Goal: Task Accomplishment & Management: Complete application form

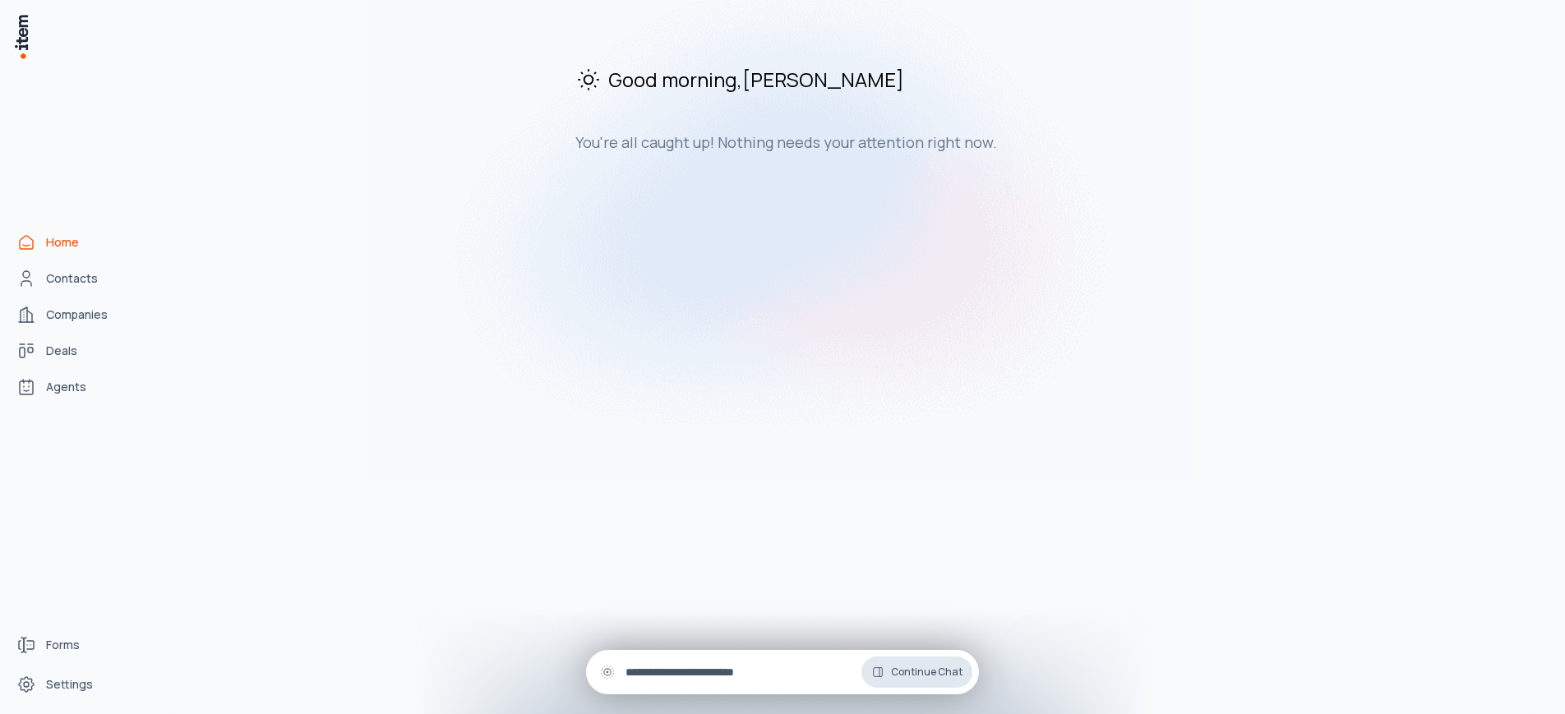
click at [902, 679] on button "Continue Chat" at bounding box center [916, 672] width 111 height 31
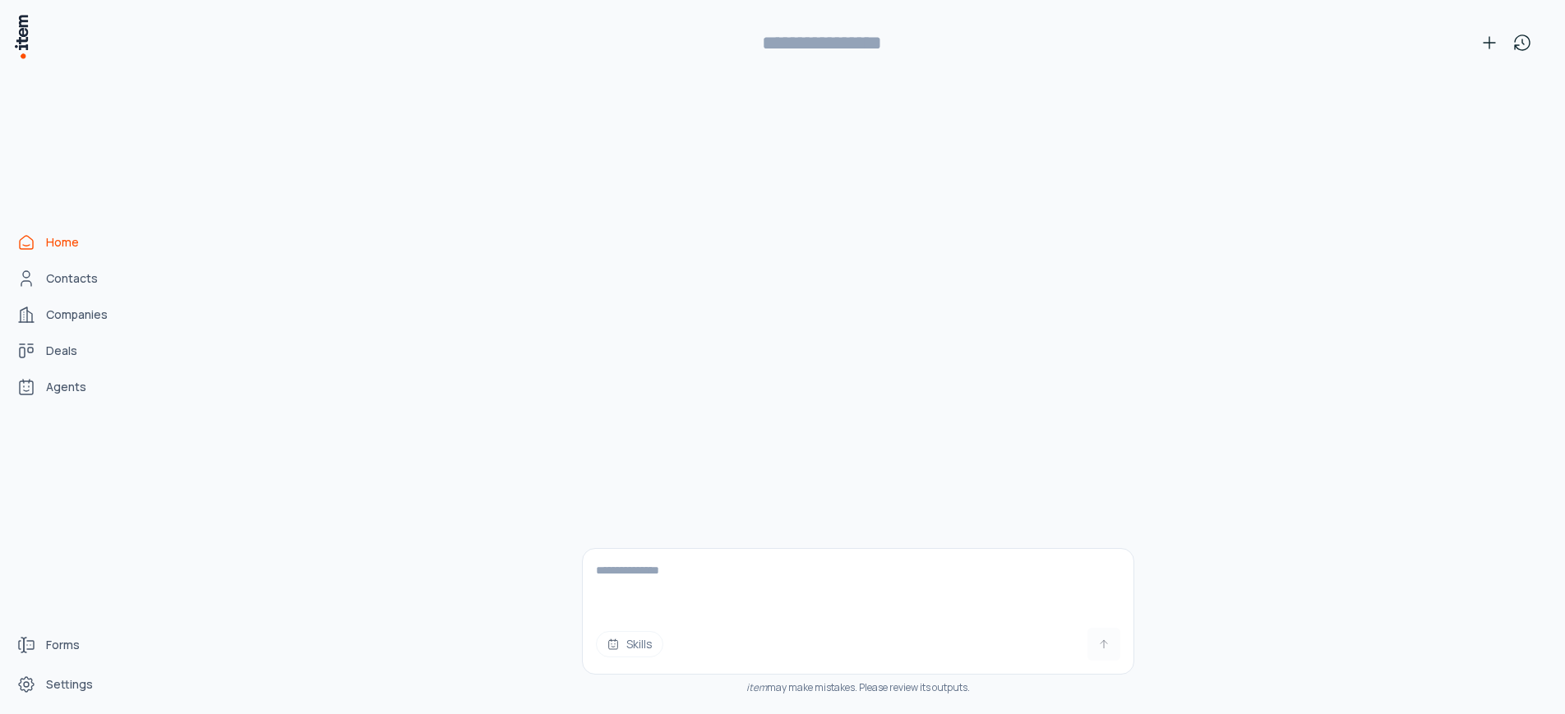
click at [825, 602] on textarea at bounding box center [858, 582] width 551 height 66
click at [650, 449] on div "Skills item may make mistakes. Please review its outputs." at bounding box center [858, 399] width 552 height 629
click at [1494, 46] on icon at bounding box center [1489, 43] width 20 height 20
click at [1483, 53] on button at bounding box center [1489, 42] width 33 height 33
click at [48, 237] on span "Home" at bounding box center [62, 242] width 33 height 16
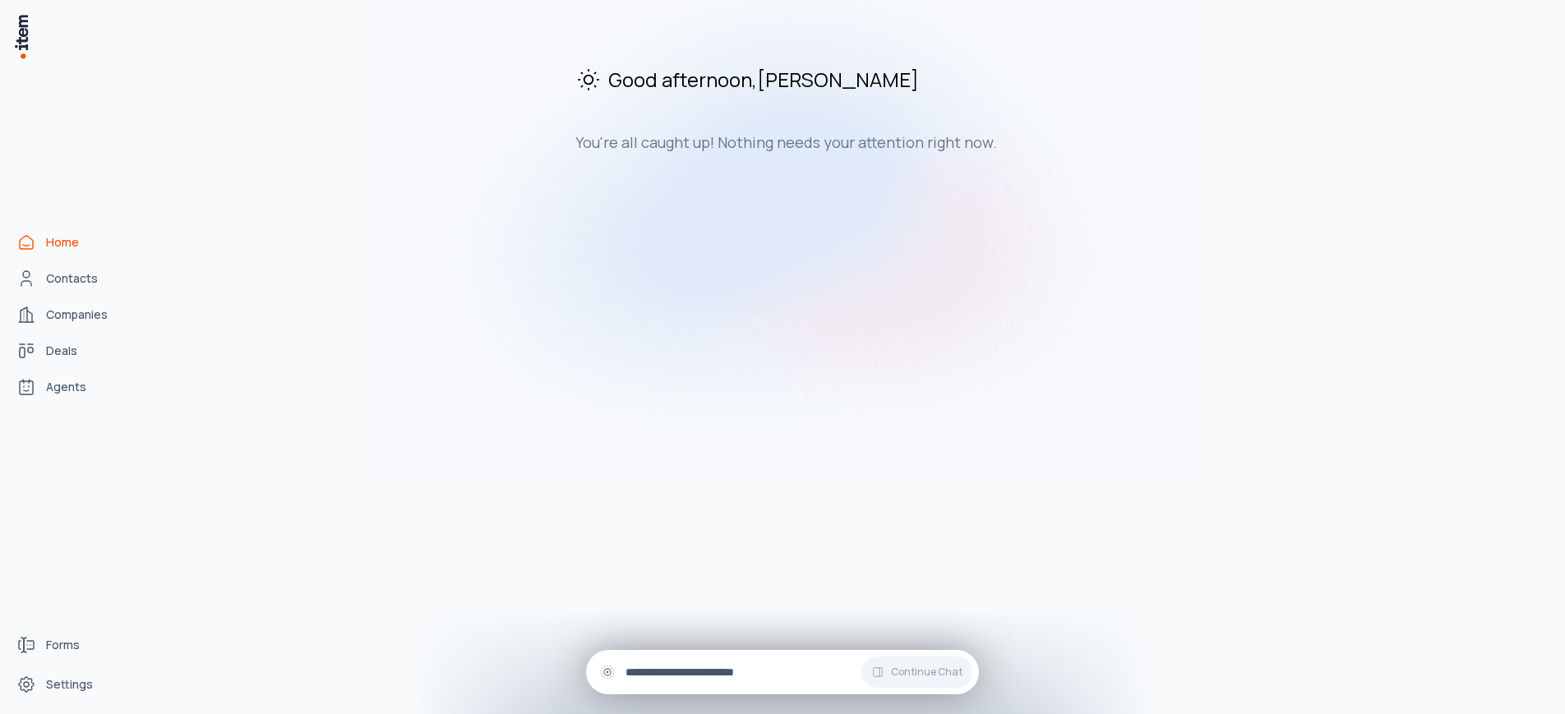
click at [687, 675] on input "text" at bounding box center [795, 672] width 340 height 18
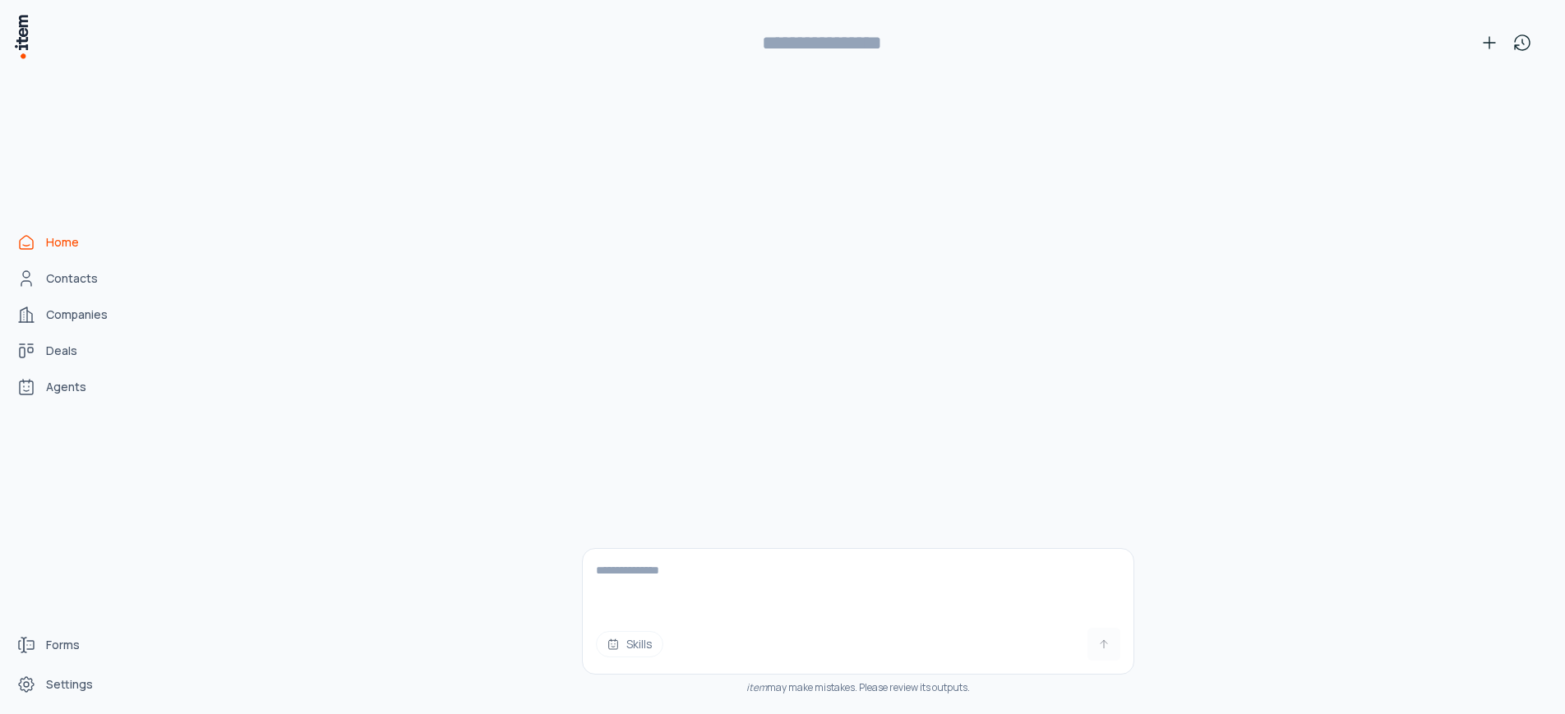
click at [816, 593] on textarea at bounding box center [858, 582] width 551 height 66
click at [630, 653] on button "Skills" at bounding box center [629, 644] width 67 height 26
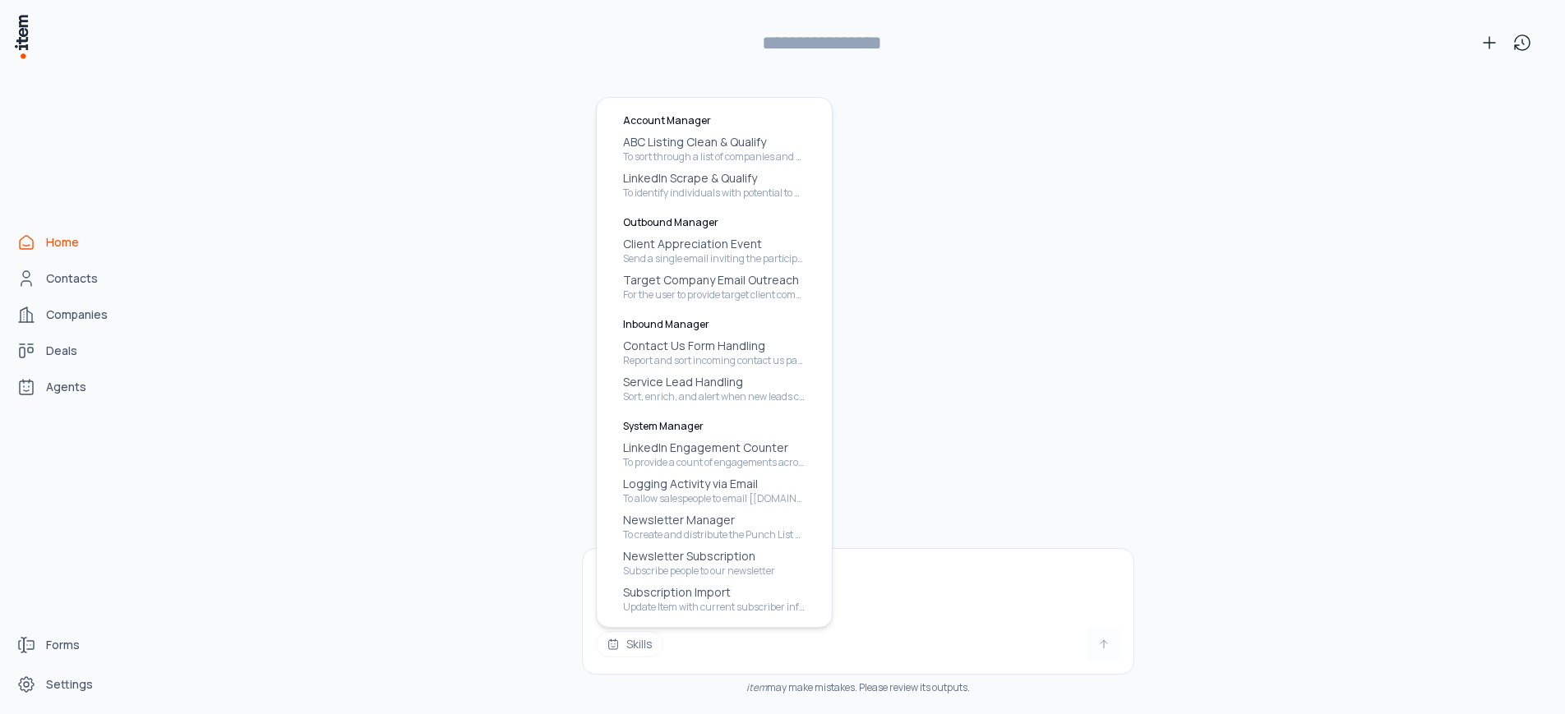
click at [505, 590] on div "Skills item may make mistakes. Please review its outputs." at bounding box center [858, 393] width 1361 height 642
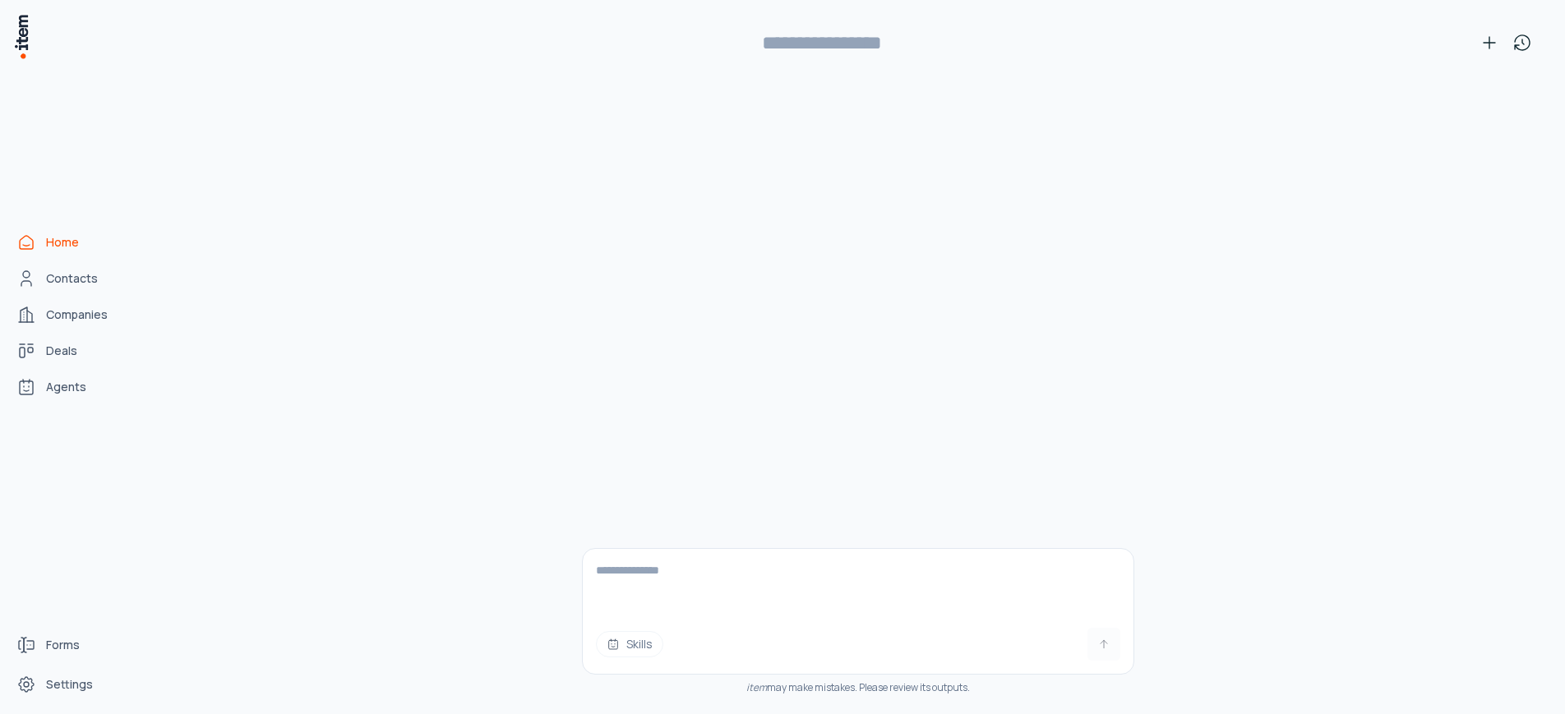
click at [1032, 587] on textarea at bounding box center [858, 582] width 551 height 66
click at [64, 244] on span "Home" at bounding box center [62, 242] width 33 height 16
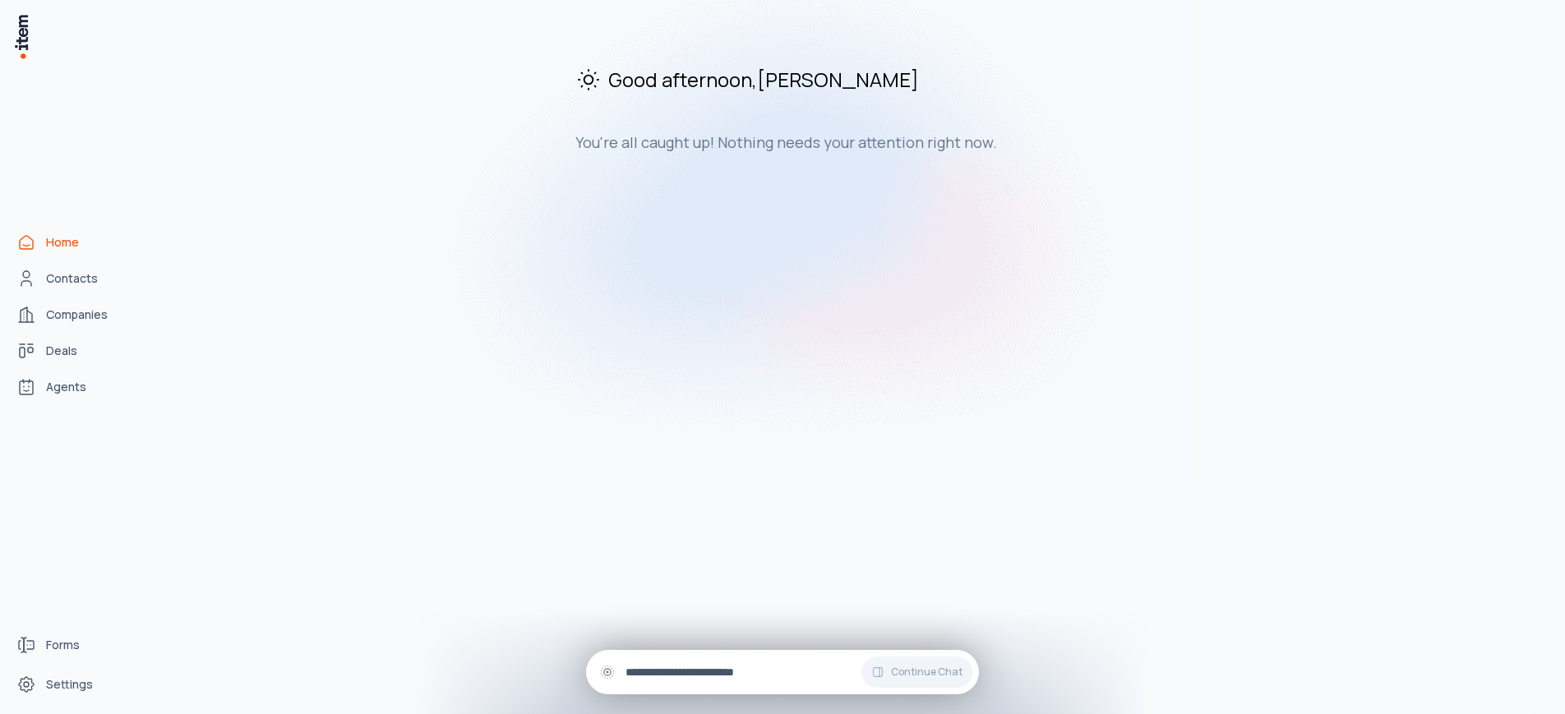
click at [609, 675] on icon at bounding box center [607, 672] width 7 height 7
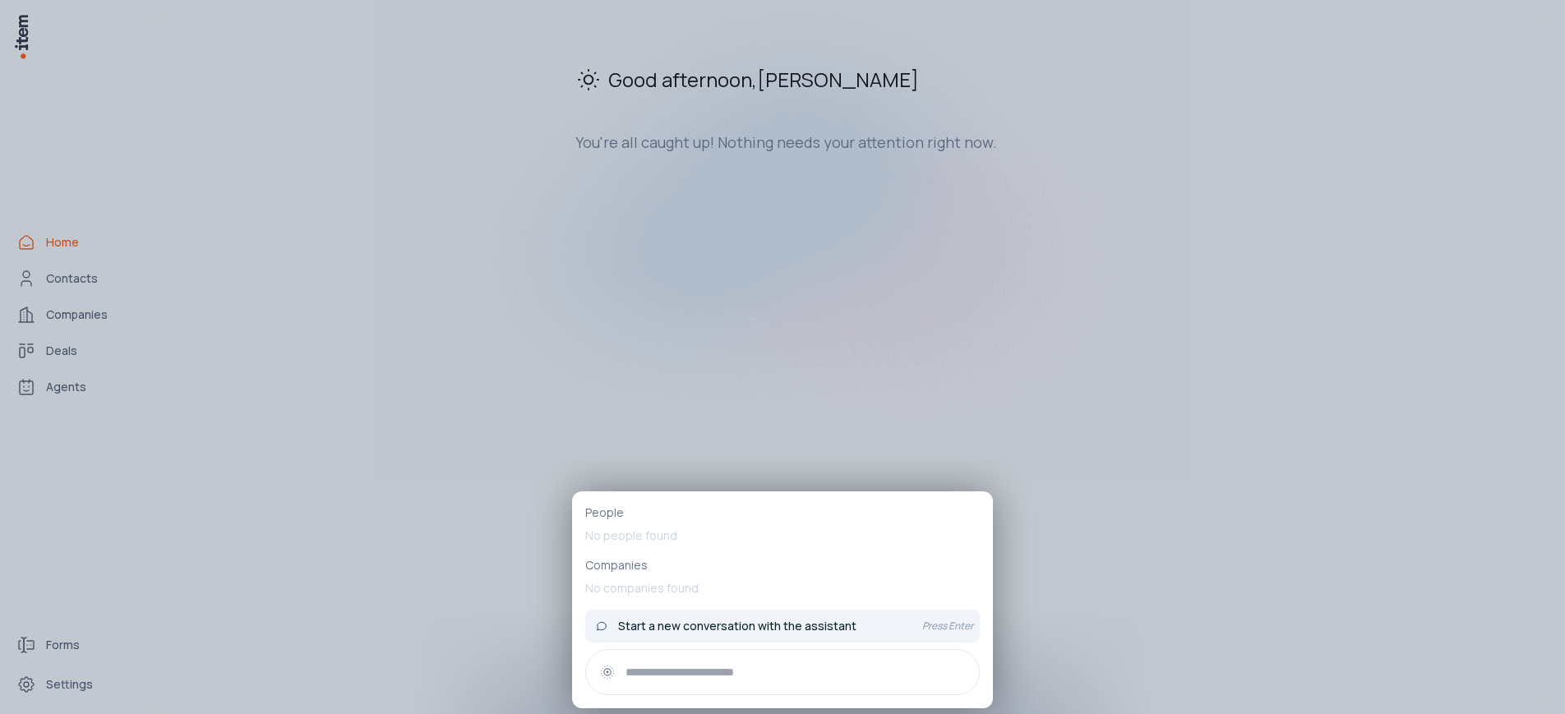
click at [613, 631] on div "Start a new conversation with the assistant" at bounding box center [750, 626] width 317 height 20
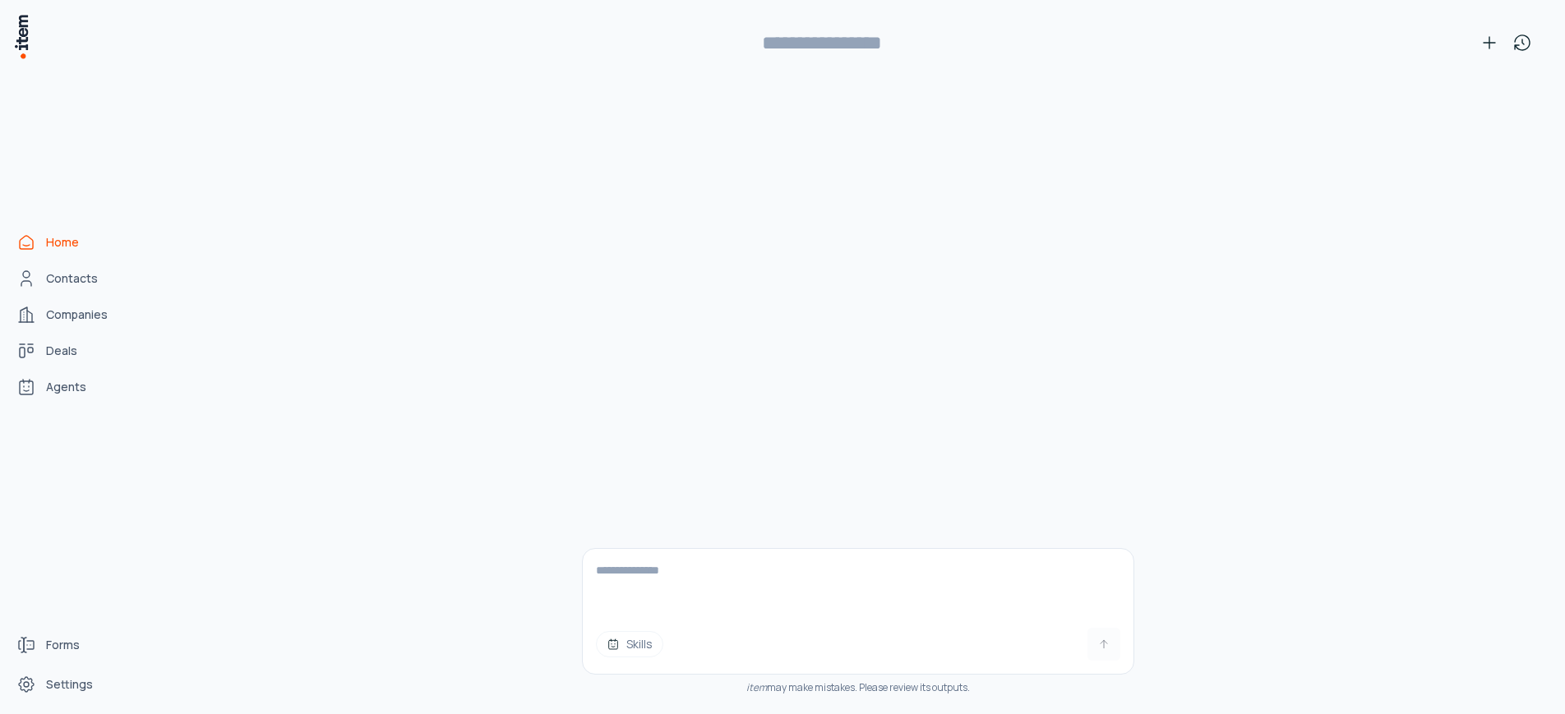
click at [610, 651] on button "Skills" at bounding box center [629, 644] width 67 height 26
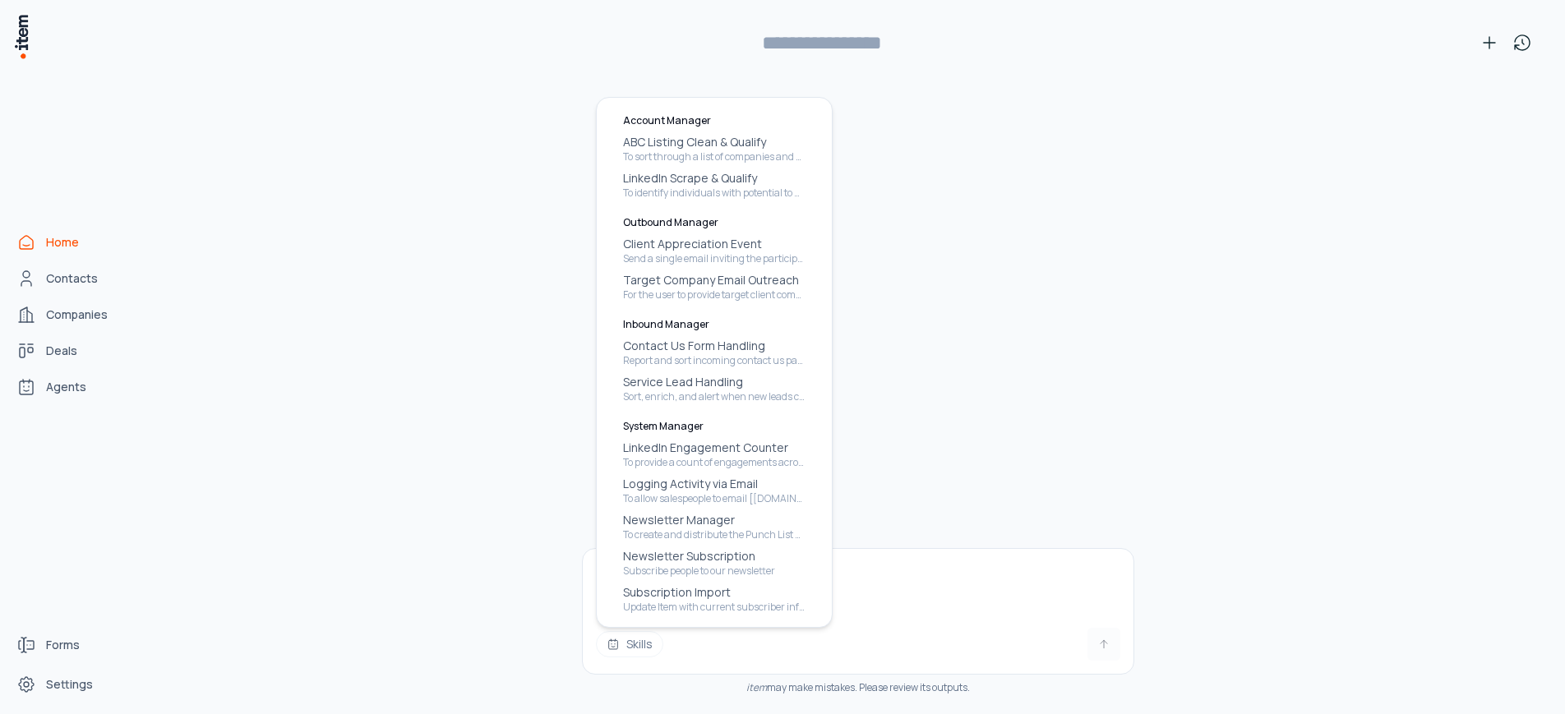
click at [654, 706] on div "Skills item may make mistakes. Please review its outputs." at bounding box center [858, 631] width 552 height 166
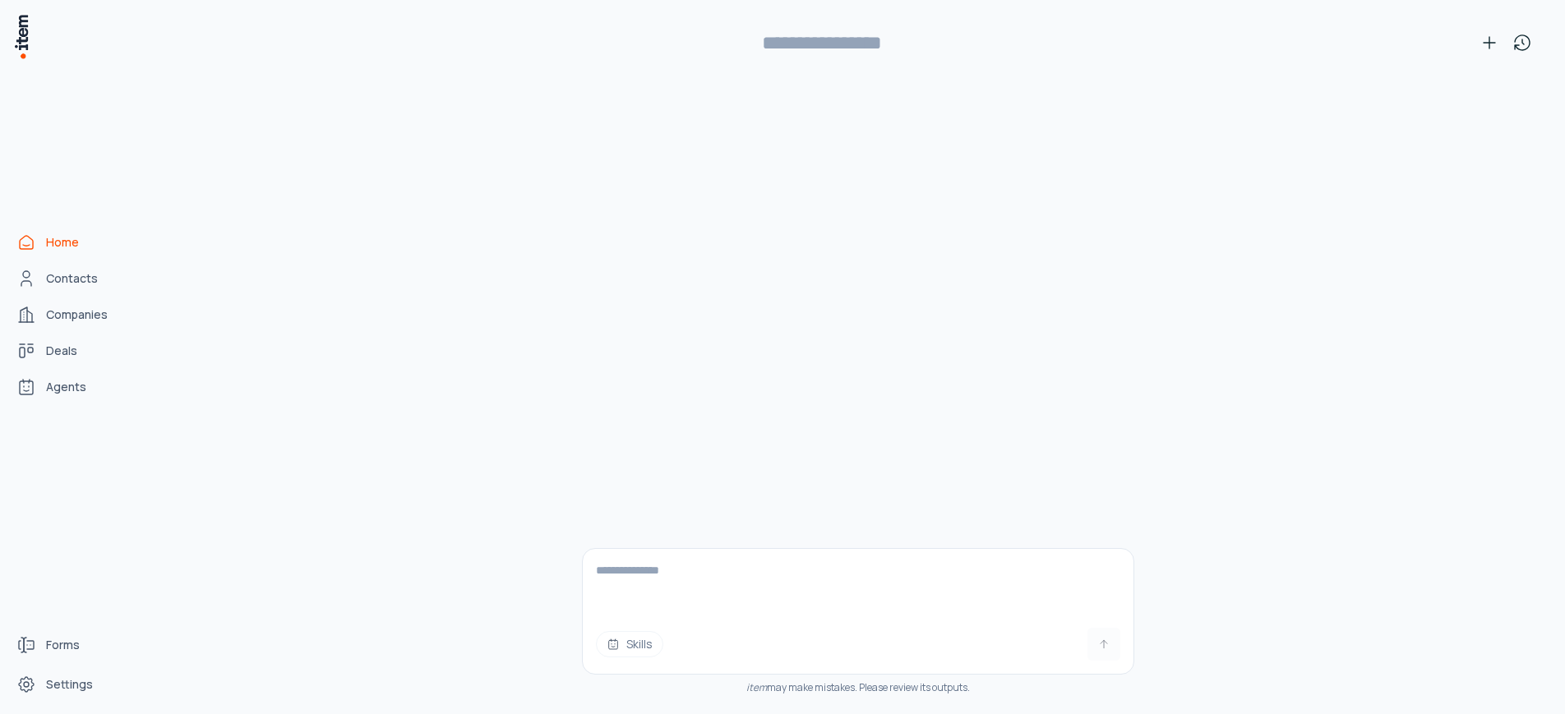
click at [907, 580] on textarea at bounding box center [858, 582] width 551 height 66
click at [1102, 650] on div at bounding box center [1103, 644] width 33 height 33
click at [1105, 641] on div at bounding box center [1103, 644] width 33 height 33
click at [975, 570] on textarea at bounding box center [858, 582] width 551 height 66
click at [1450, 70] on div "**********" at bounding box center [858, 42] width 1361 height 59
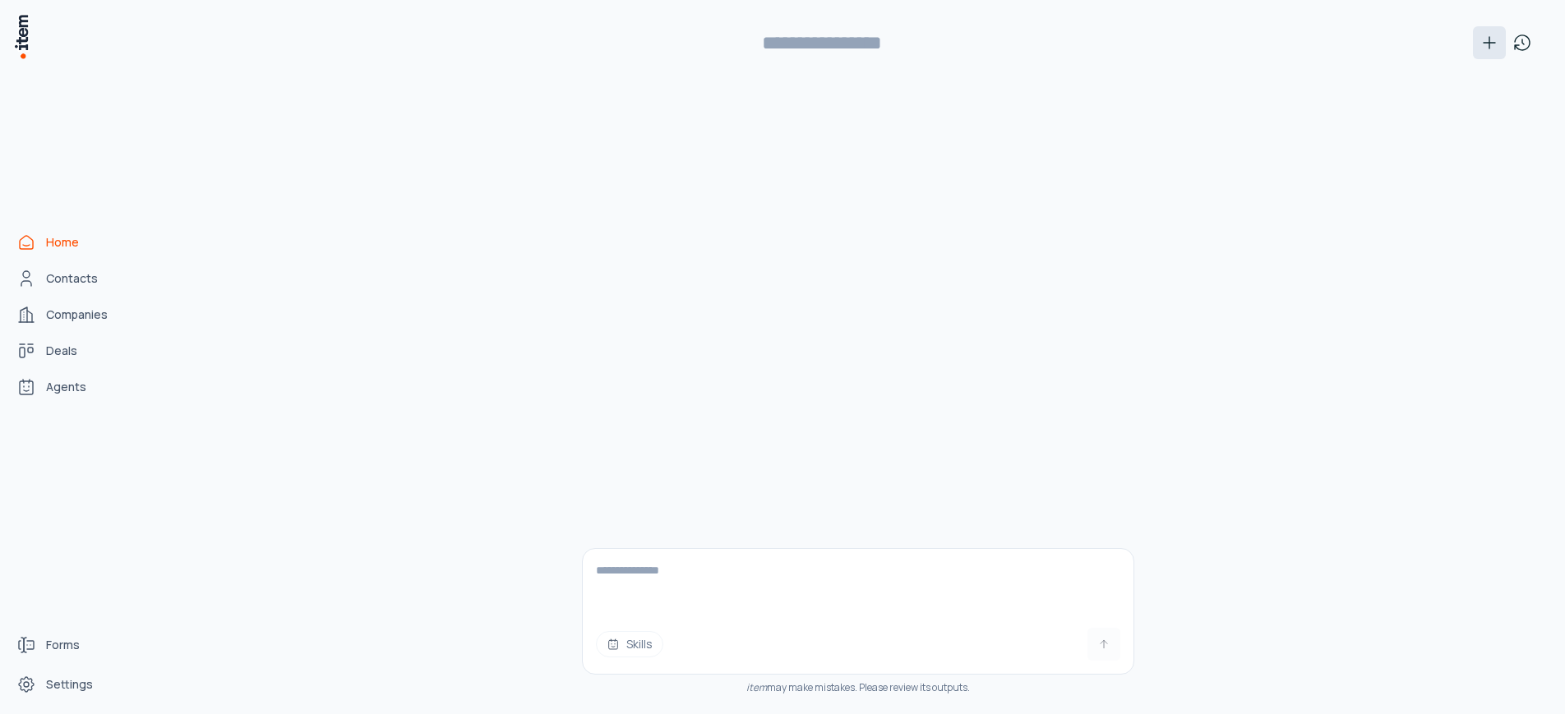
click at [1493, 41] on icon at bounding box center [1489, 43] width 20 height 20
click at [1534, 43] on button at bounding box center [1522, 42] width 33 height 33
click at [1490, 39] on icon at bounding box center [1489, 43] width 20 height 20
click at [44, 236] on link "Home" at bounding box center [72, 242] width 125 height 33
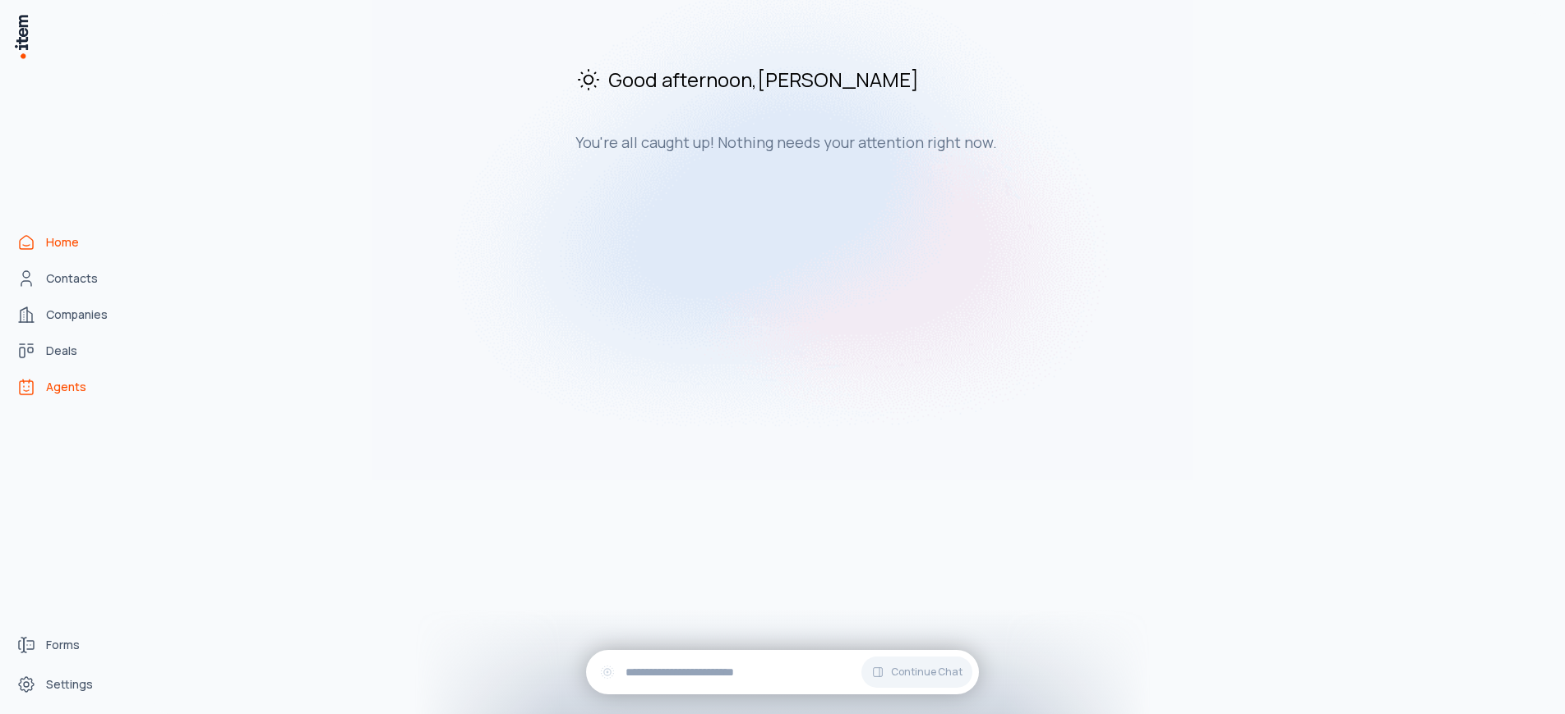
click at [74, 392] on span "Agents" at bounding box center [66, 387] width 40 height 16
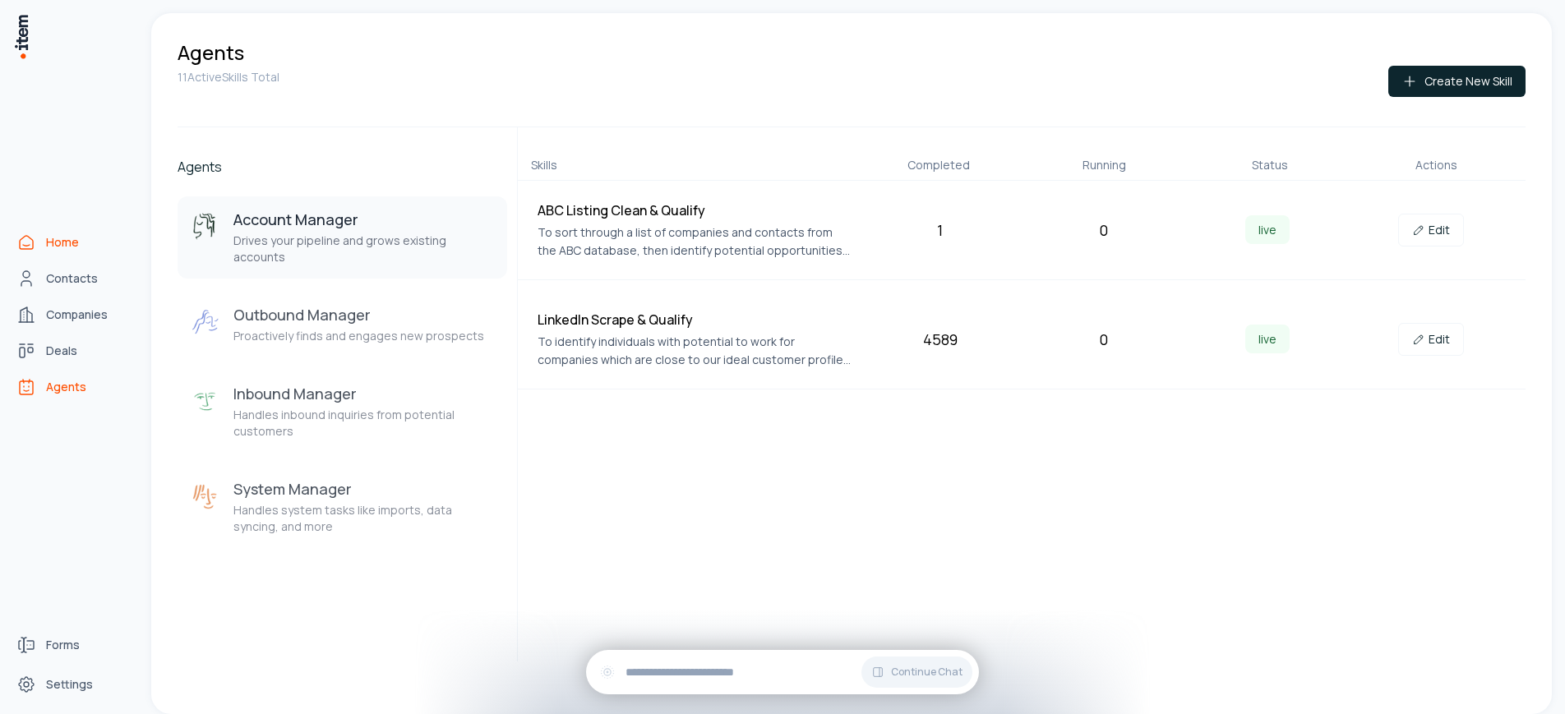
click at [58, 247] on span "Home" at bounding box center [62, 242] width 33 height 16
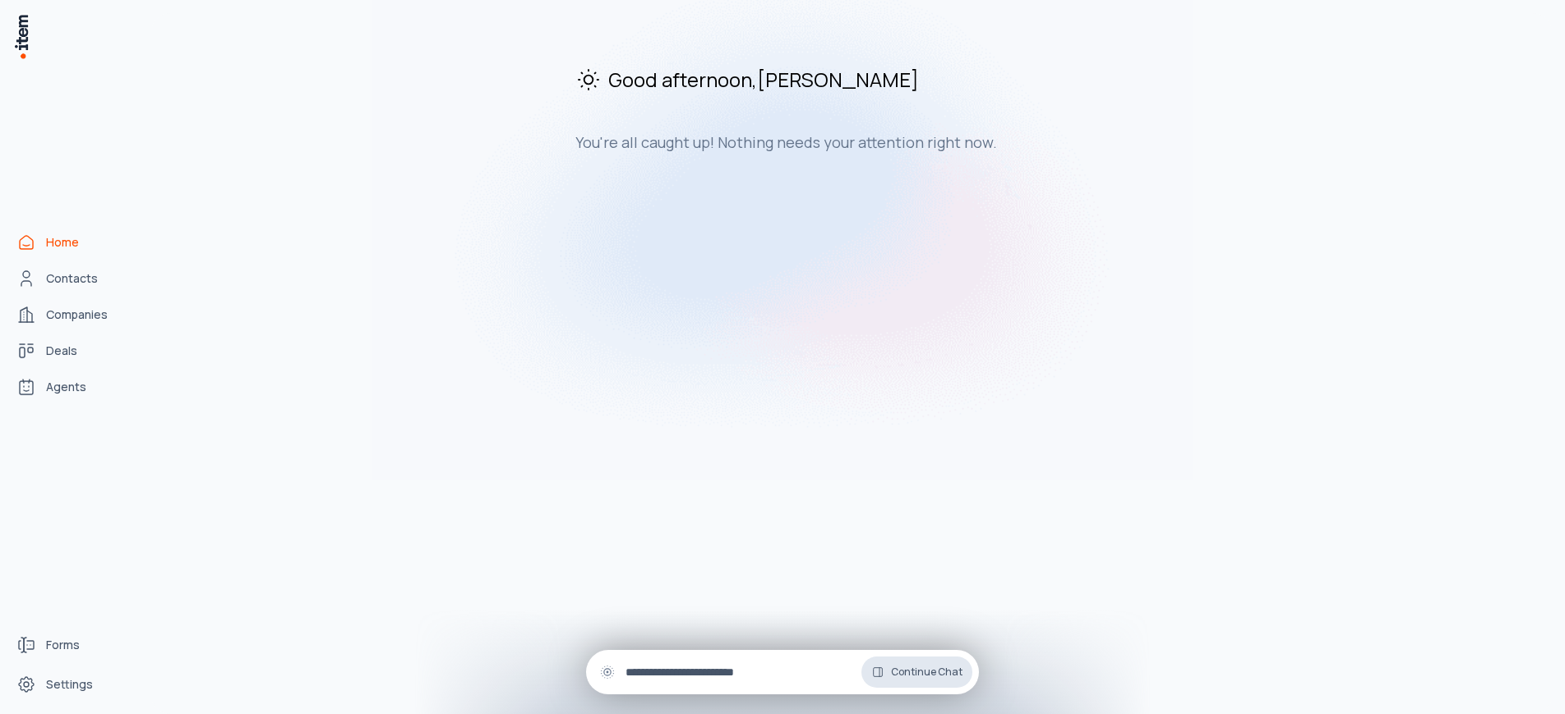
click at [902, 671] on span "Continue Chat" at bounding box center [927, 672] width 72 height 13
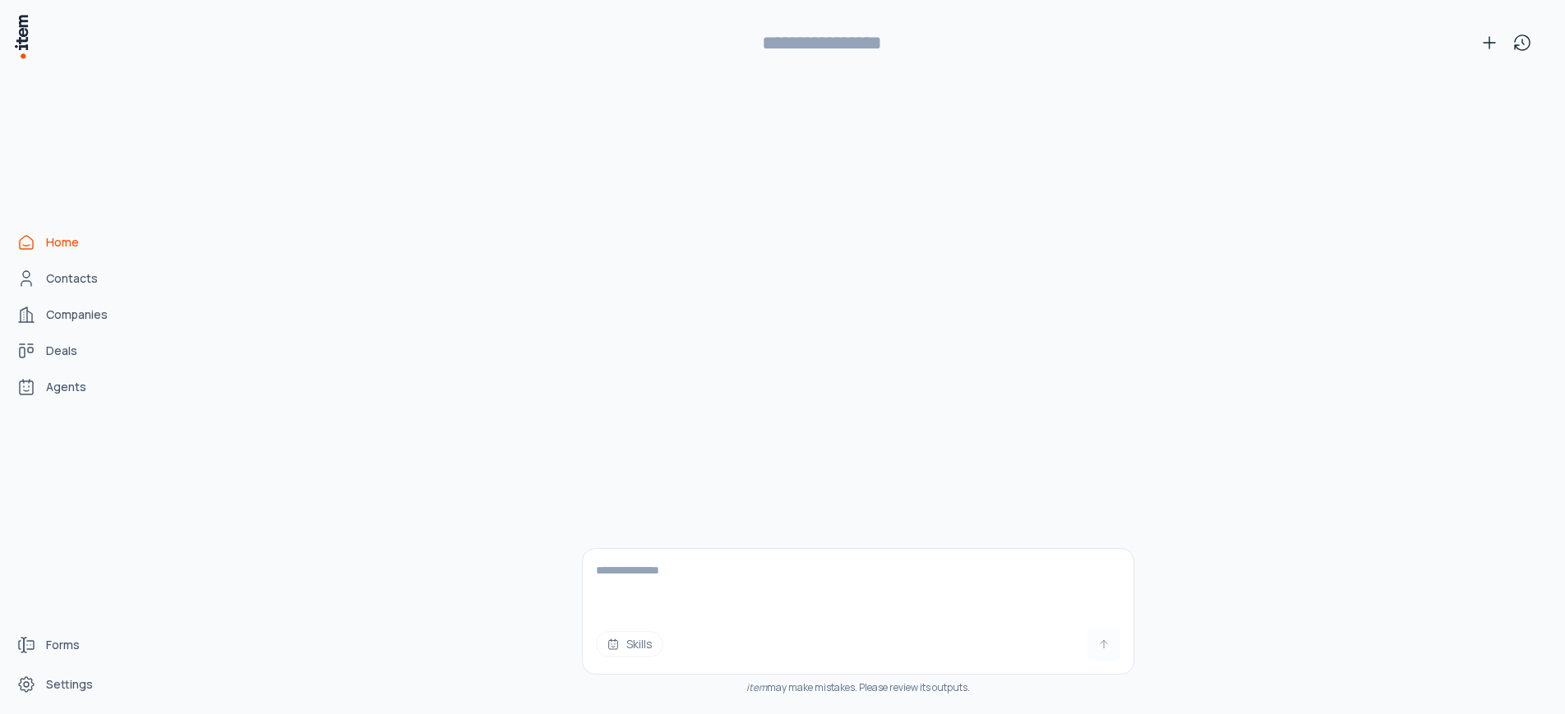
click at [830, 602] on textarea at bounding box center [858, 582] width 551 height 66
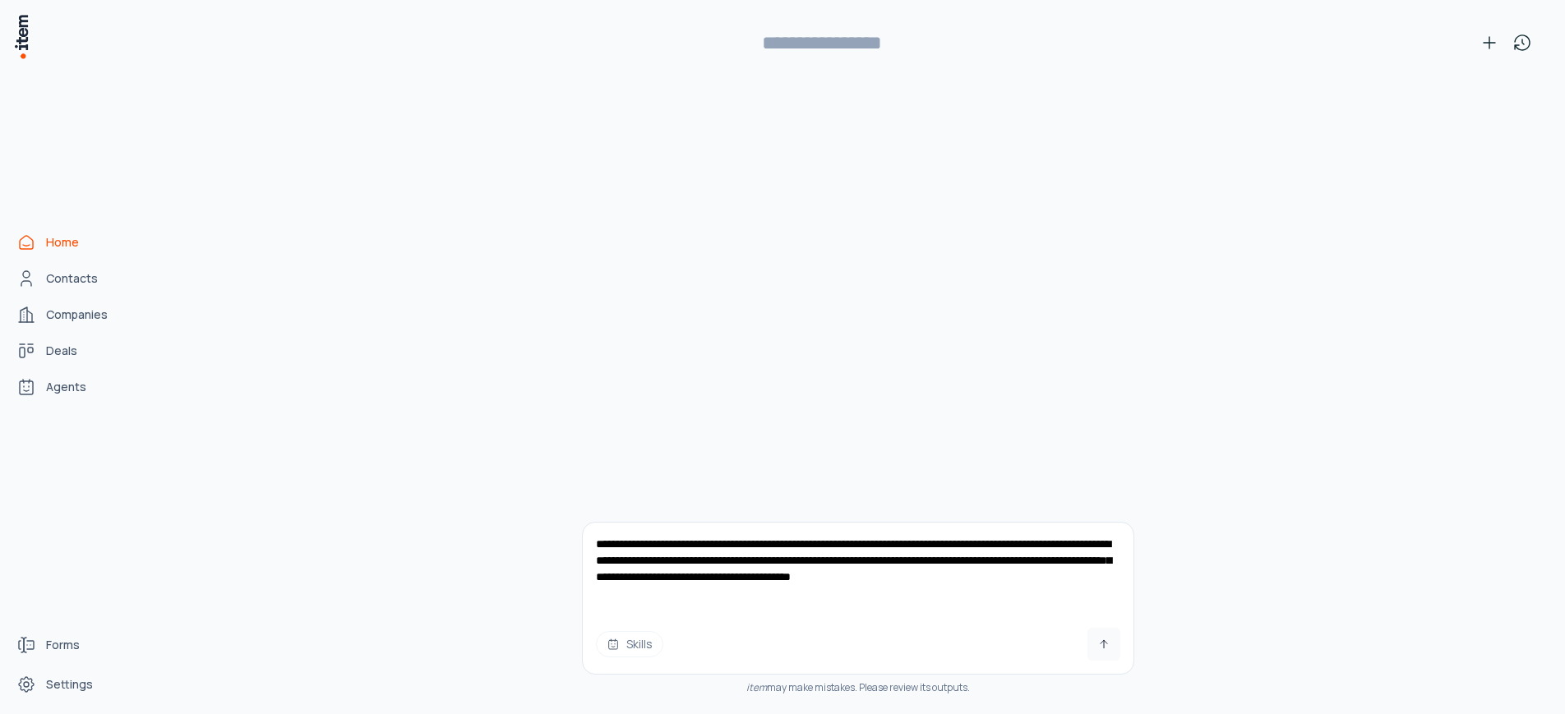
click at [956, 576] on textarea "**********" at bounding box center [858, 569] width 551 height 92
click at [1027, 575] on textarea "**********" at bounding box center [858, 569] width 551 height 92
type textarea "**********"
click at [1098, 644] on icon at bounding box center [1103, 644] width 13 height 13
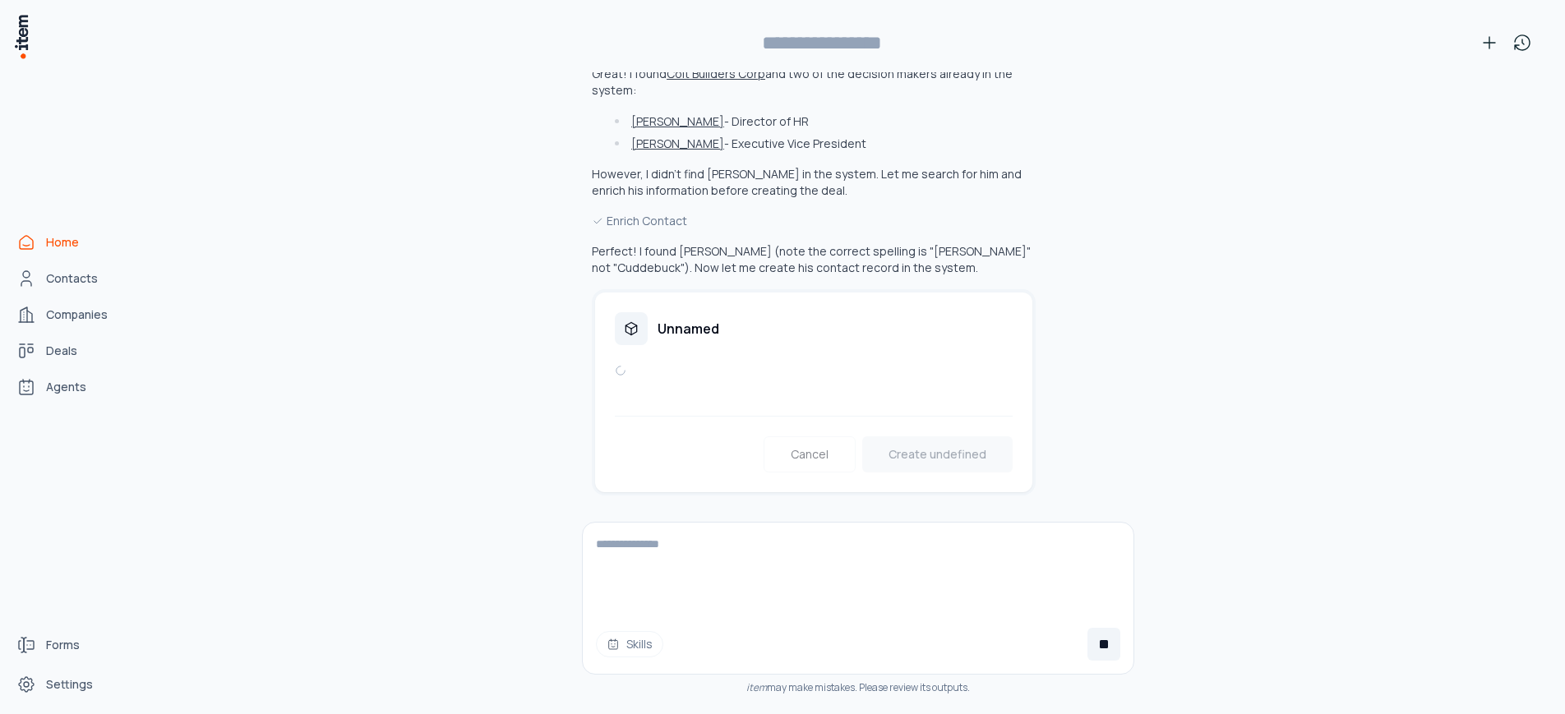
scroll to position [198, 0]
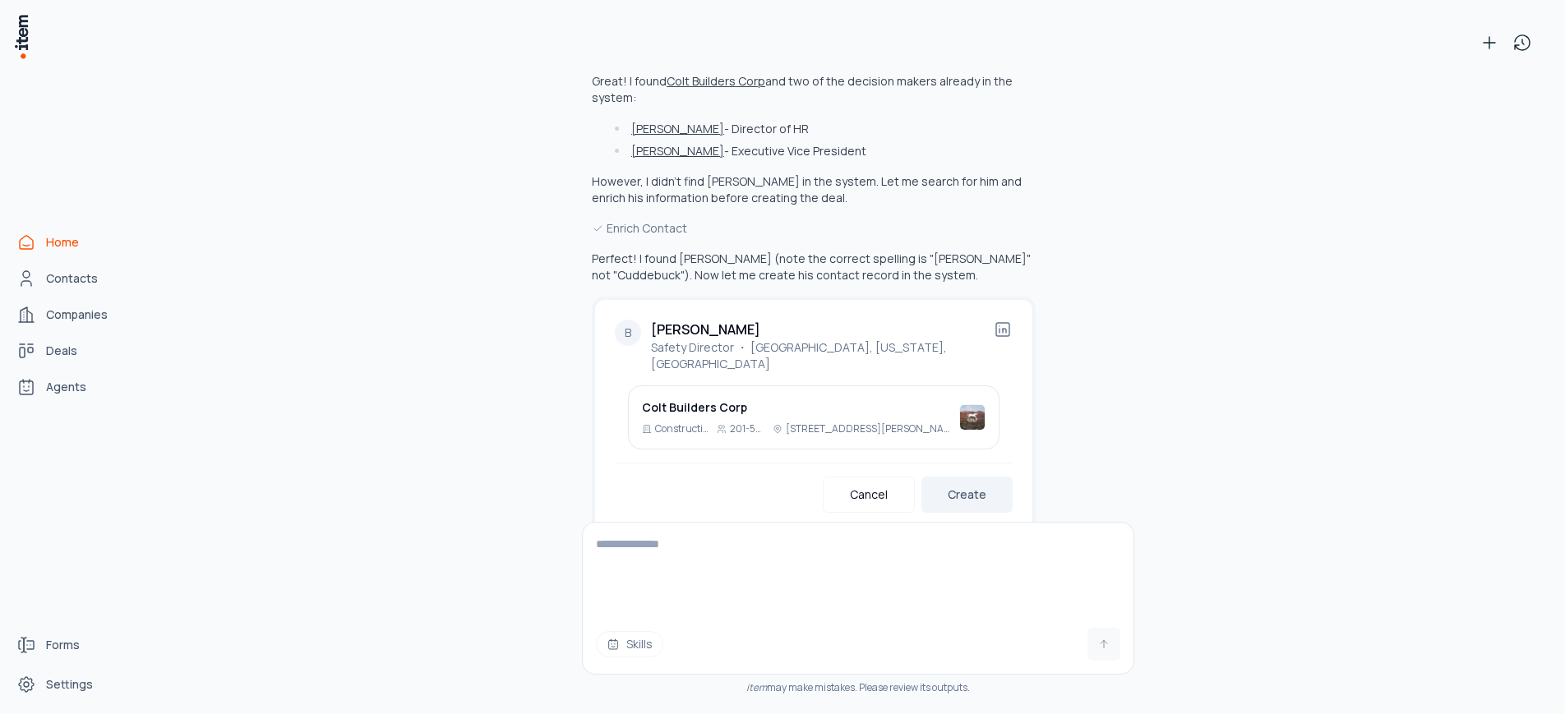
type input "**********"
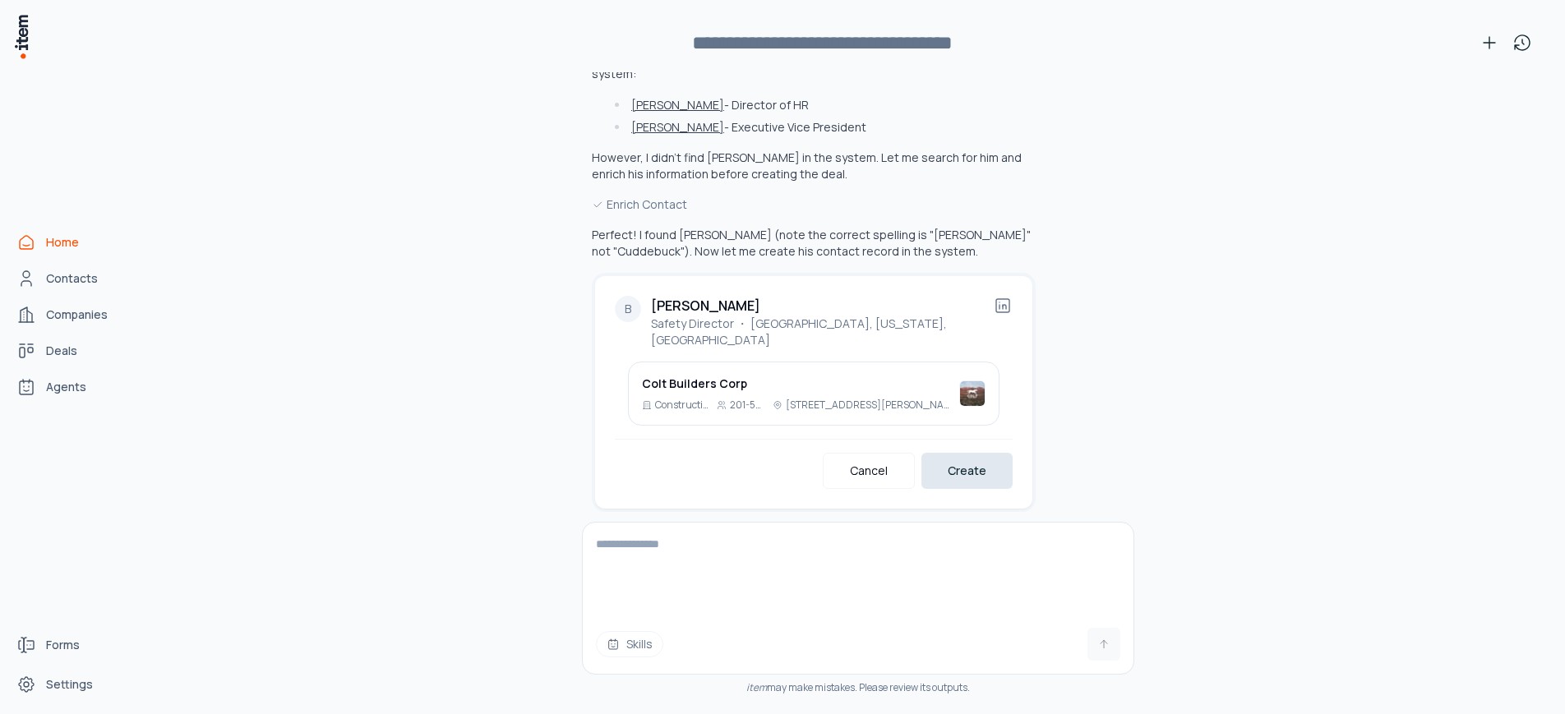
click at [951, 460] on button "Create" at bounding box center [966, 471] width 91 height 36
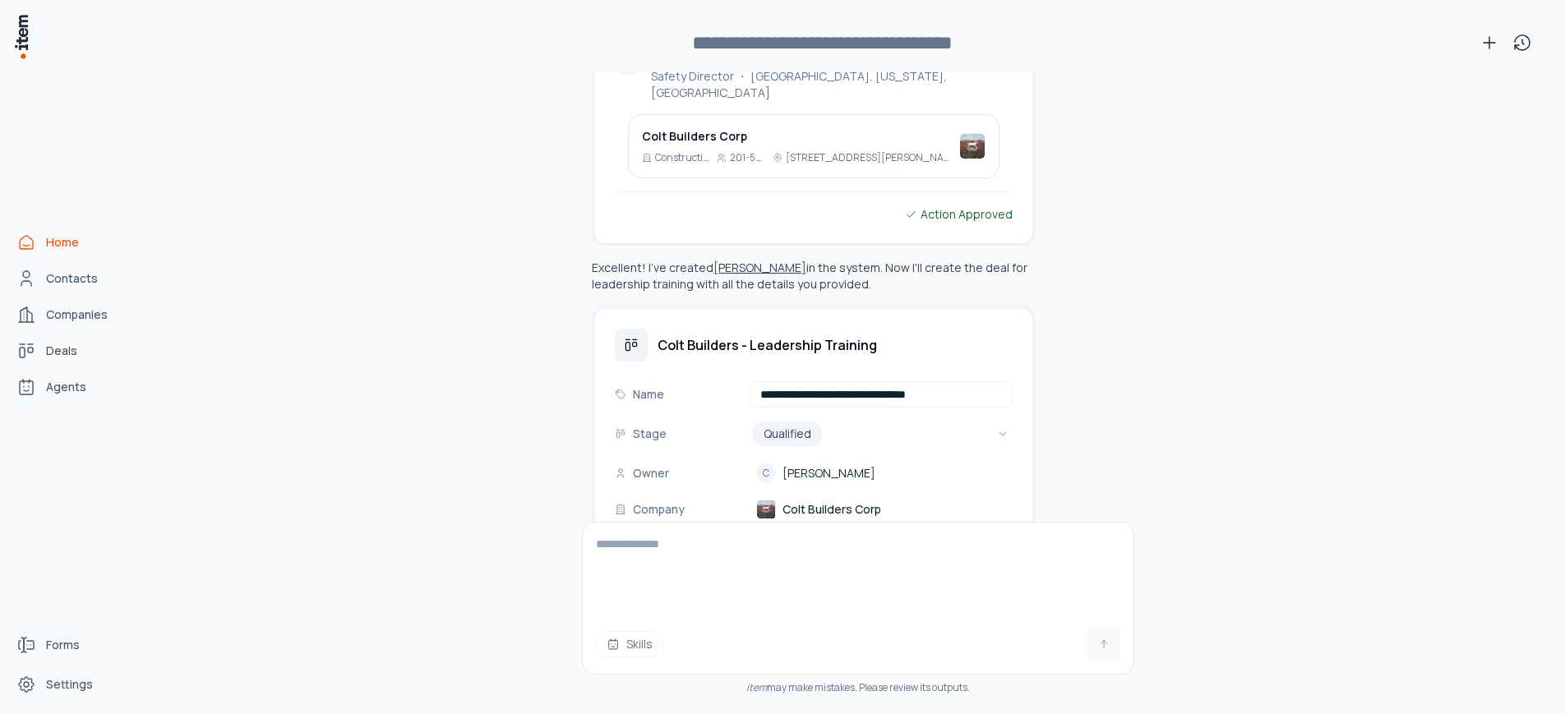
scroll to position [788, 0]
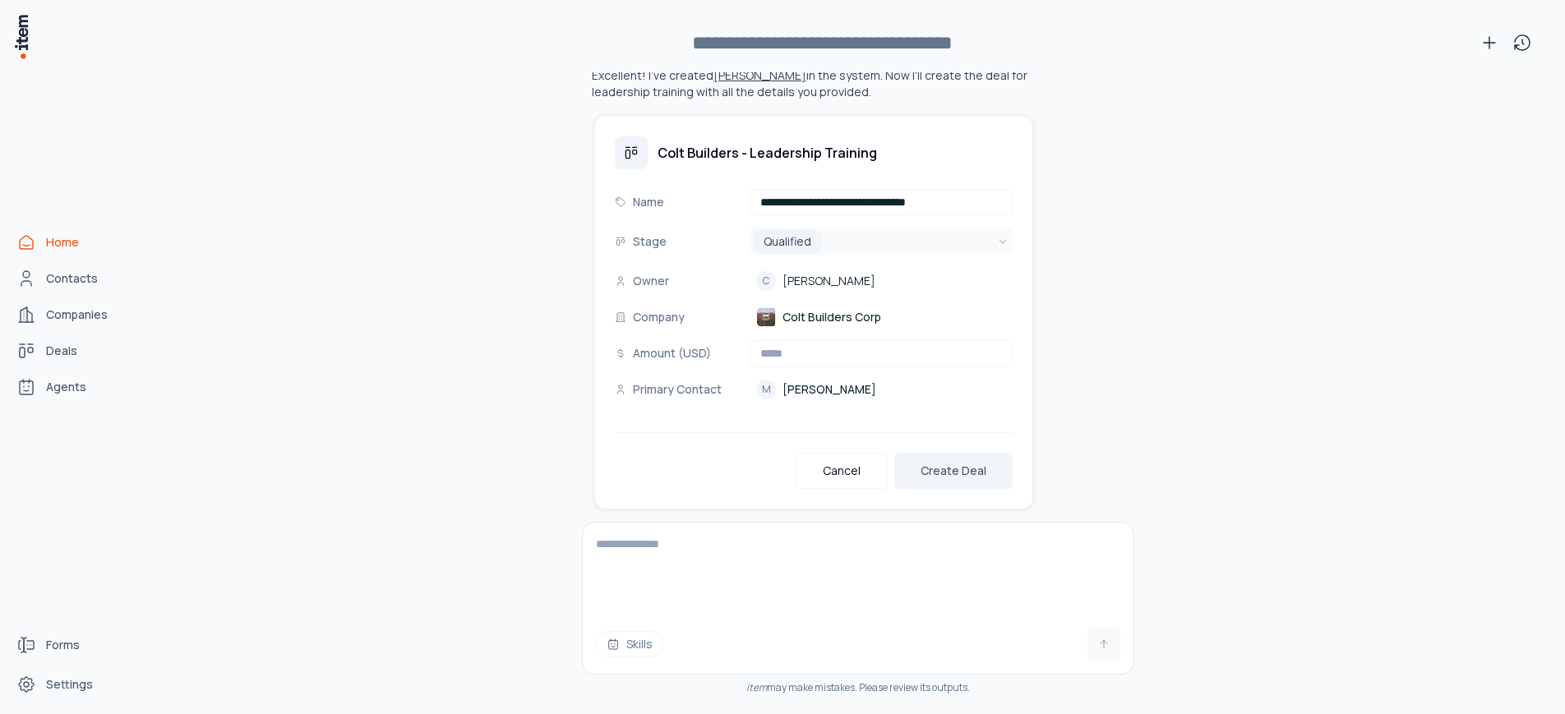
click at [999, 220] on html "**********" at bounding box center [782, 357] width 1565 height 714
click at [968, 453] on button "Create Deal" at bounding box center [953, 471] width 118 height 36
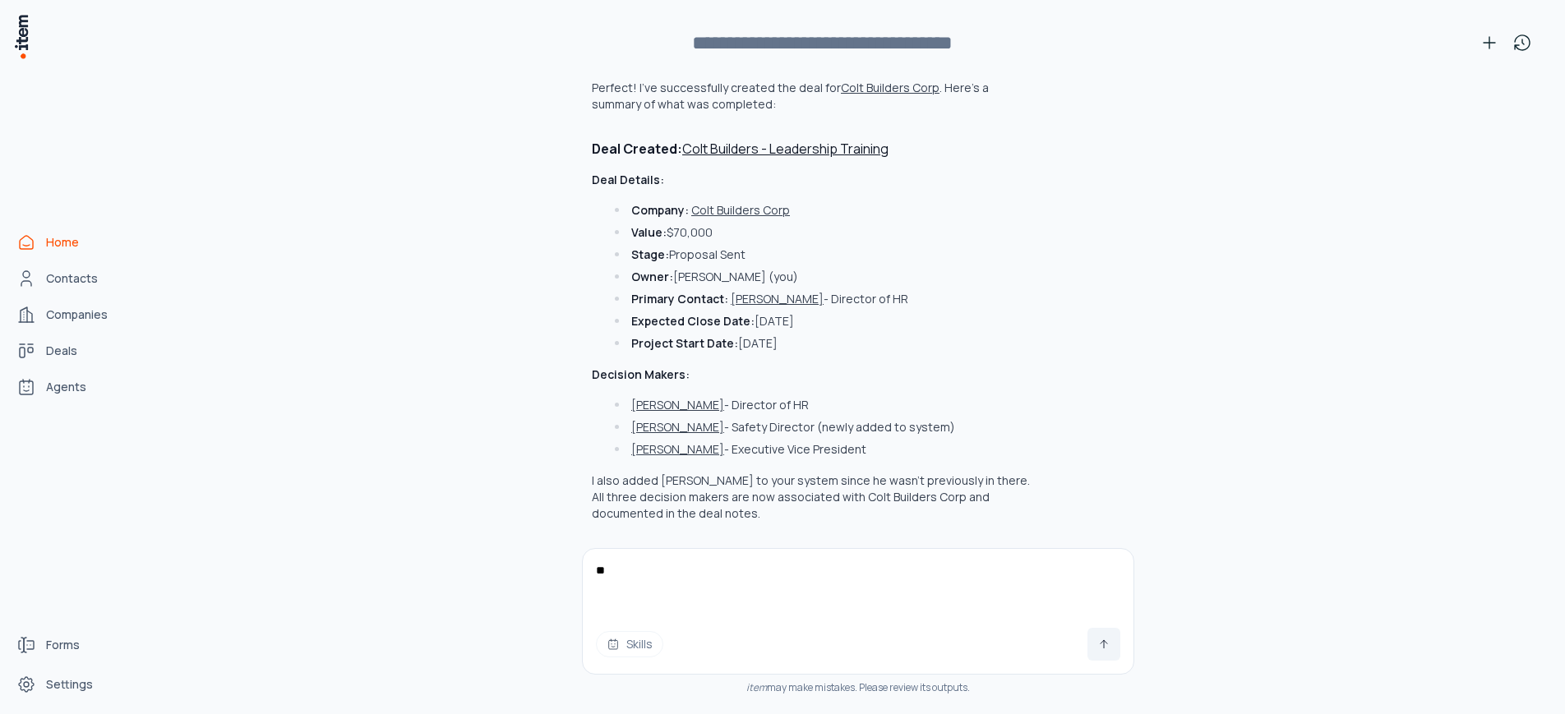
scroll to position [1425, 0]
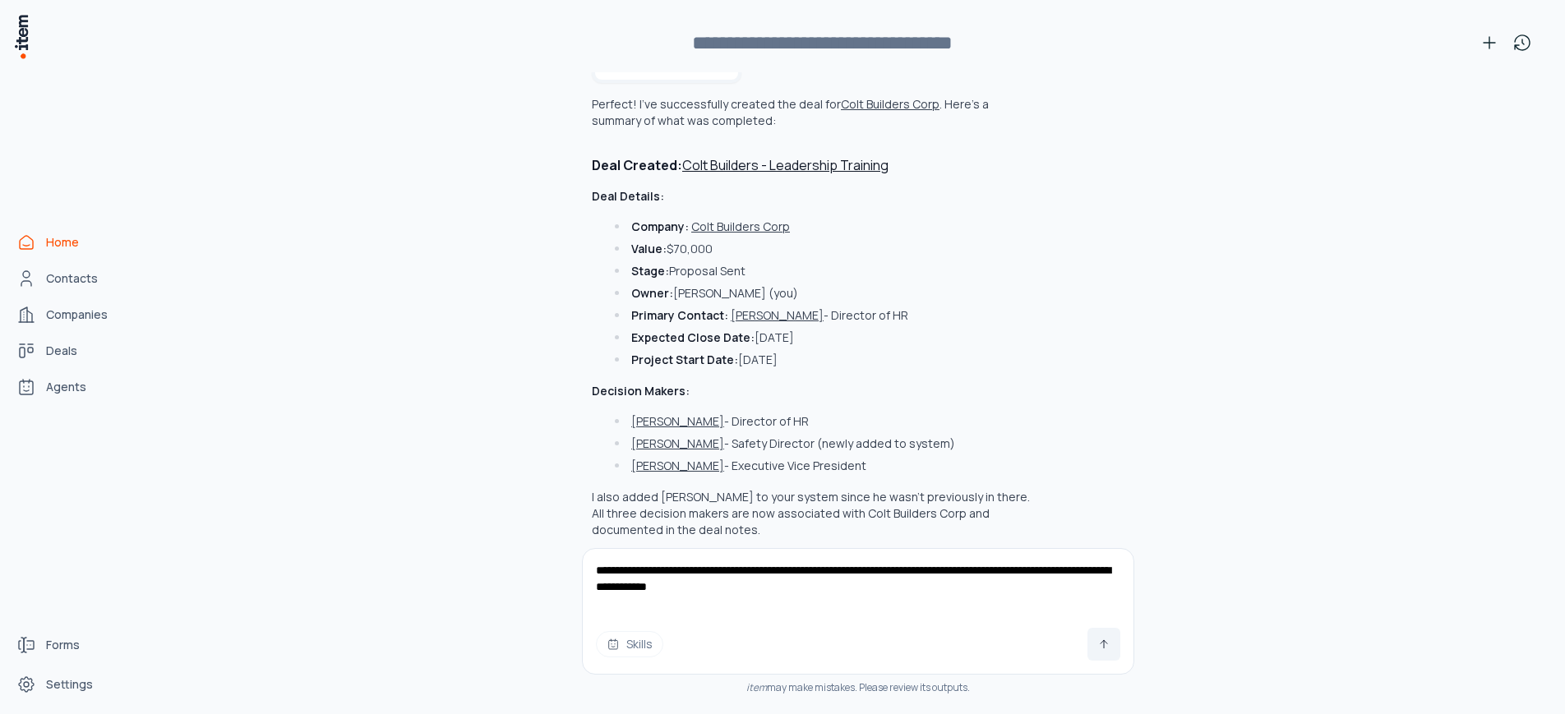
type textarea "**********"
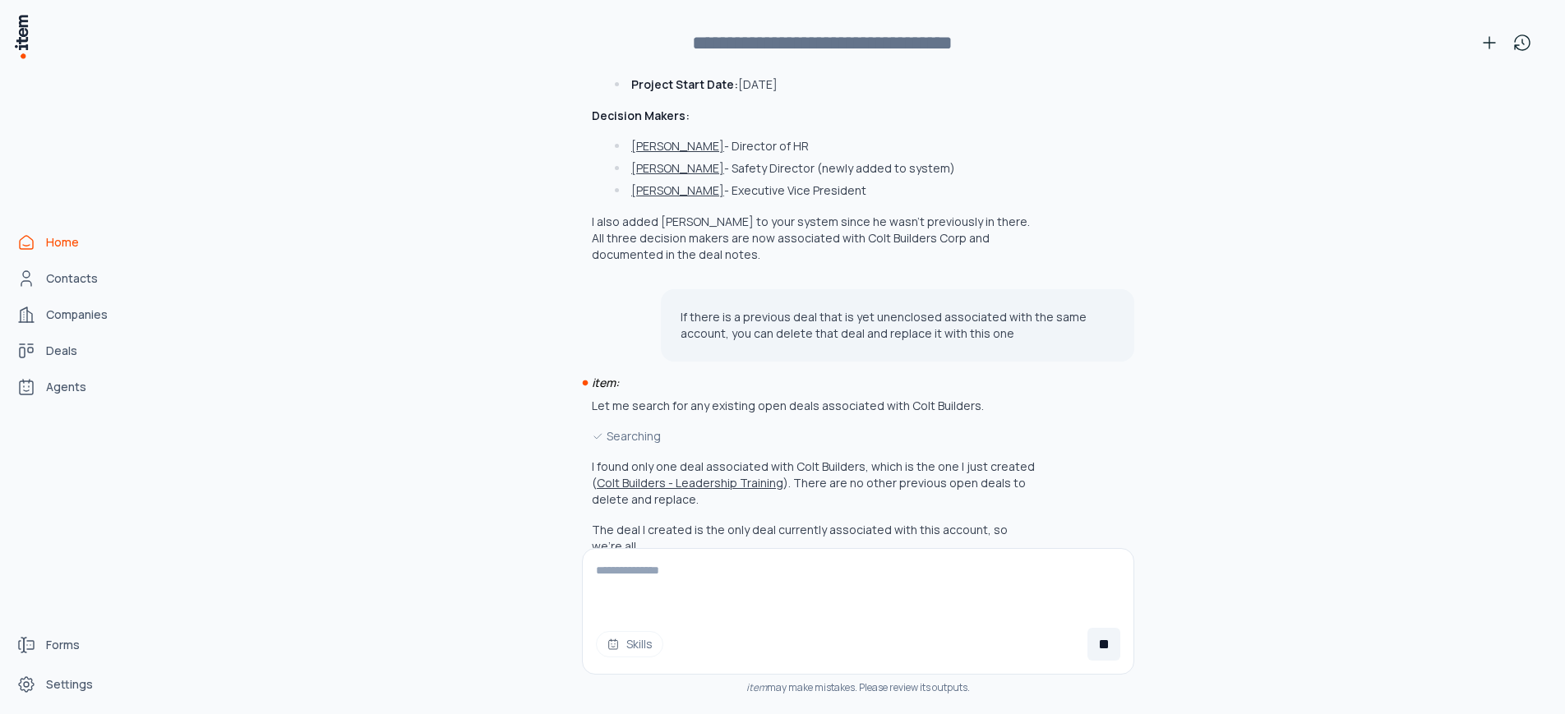
scroll to position [1717, 0]
